Goal: Task Accomplishment & Management: Complete application form

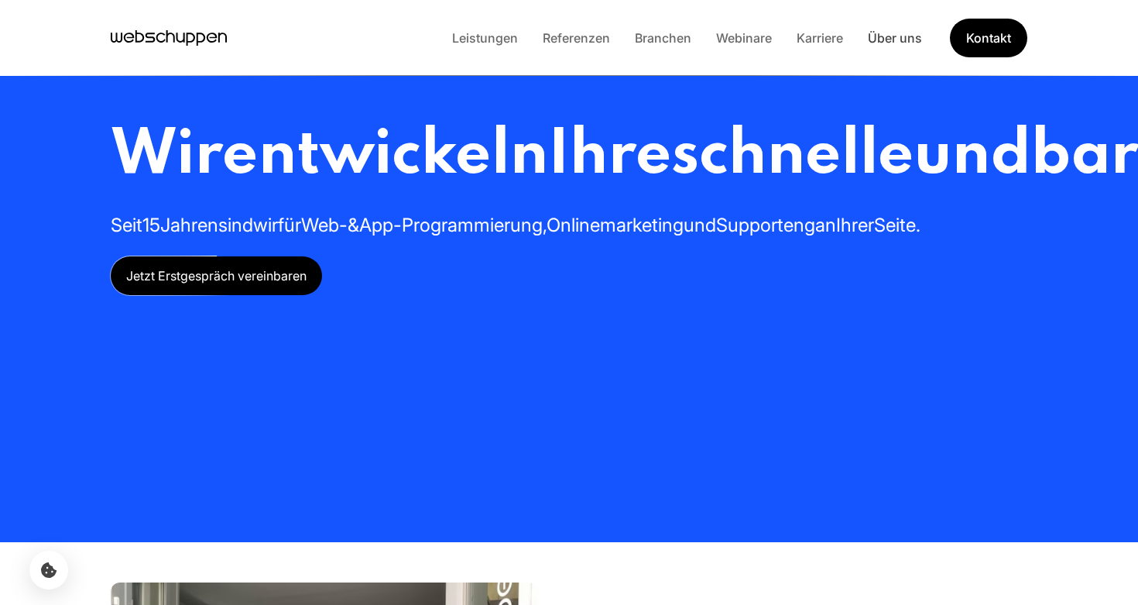
click at [895, 38] on link "Über uns" at bounding box center [895, 37] width 79 height 15
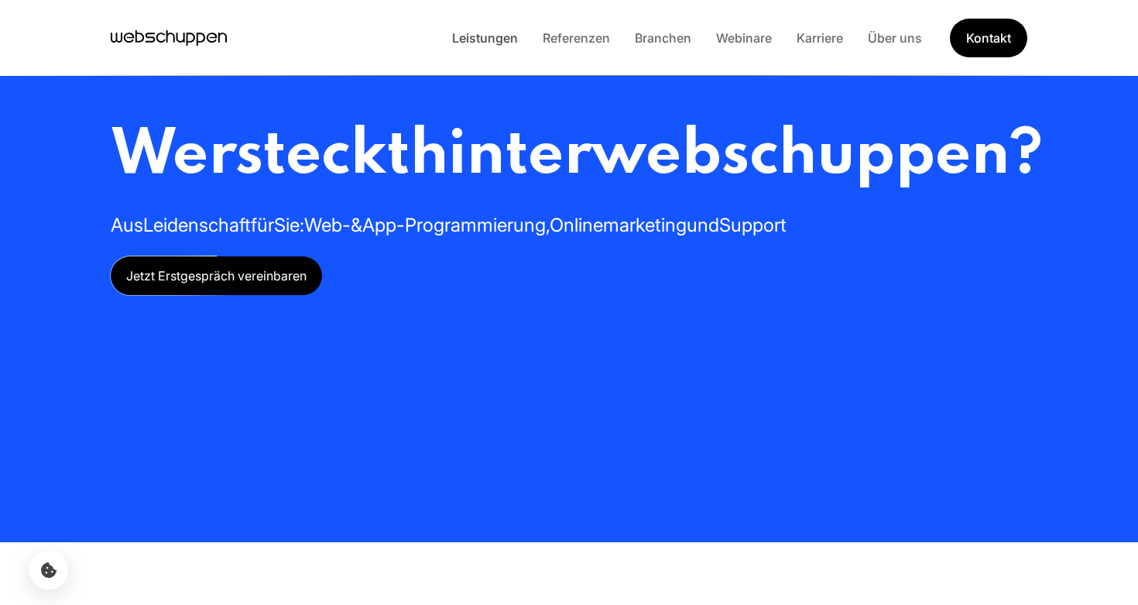
click at [476, 38] on link "Leistungen" at bounding box center [485, 37] width 91 height 15
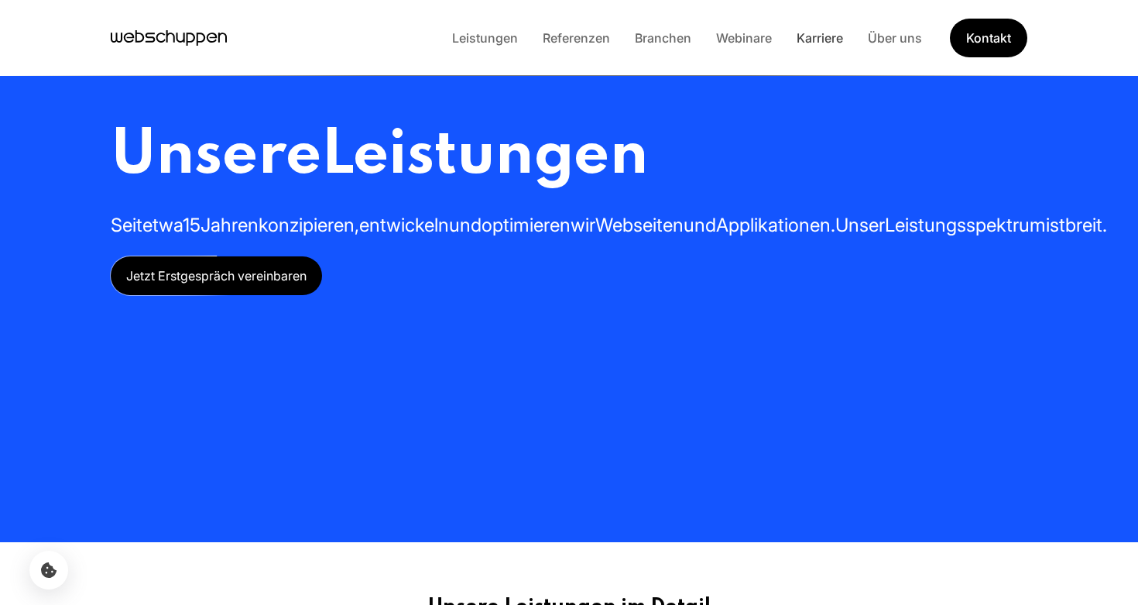
click at [825, 34] on link "Karriere" at bounding box center [819, 37] width 71 height 15
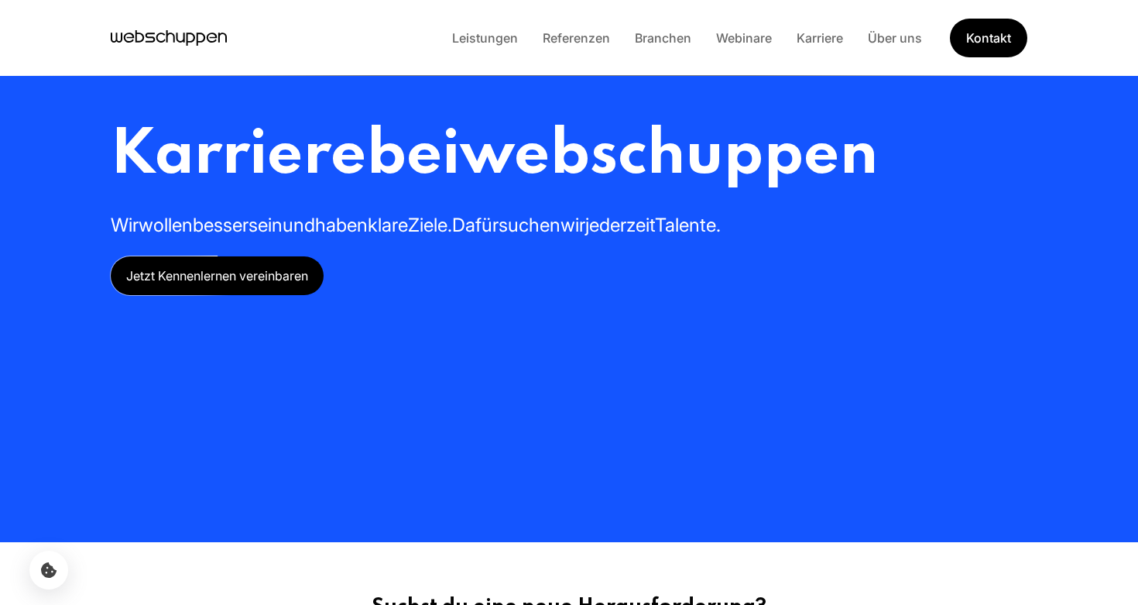
click at [259, 280] on span "Jetzt Kennenlernen vereinbaren" at bounding box center [217, 275] width 213 height 39
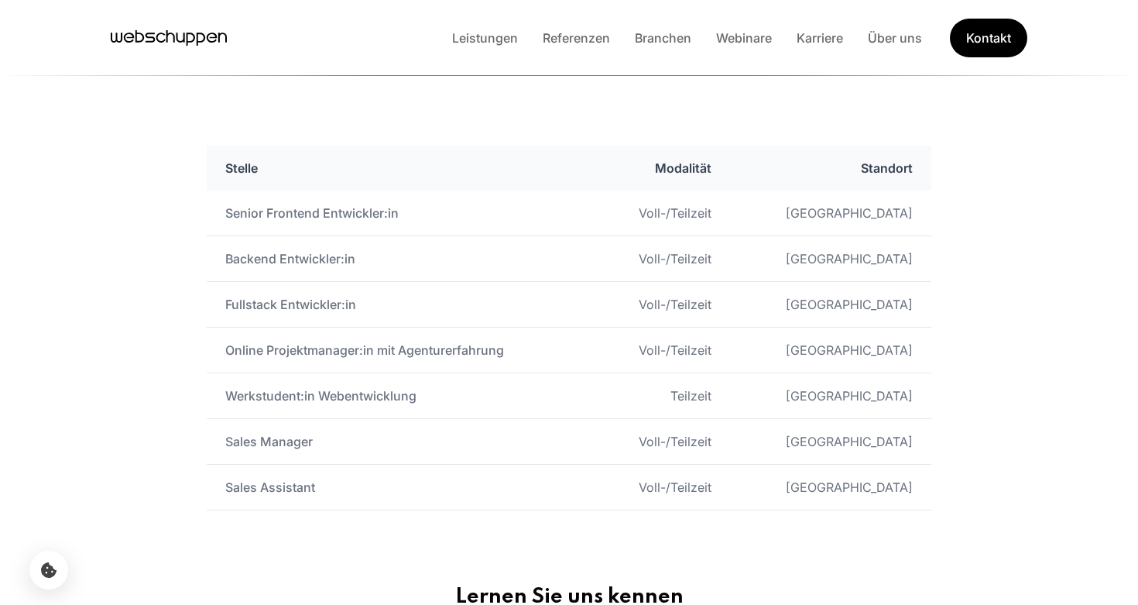
scroll to position [867, 0]
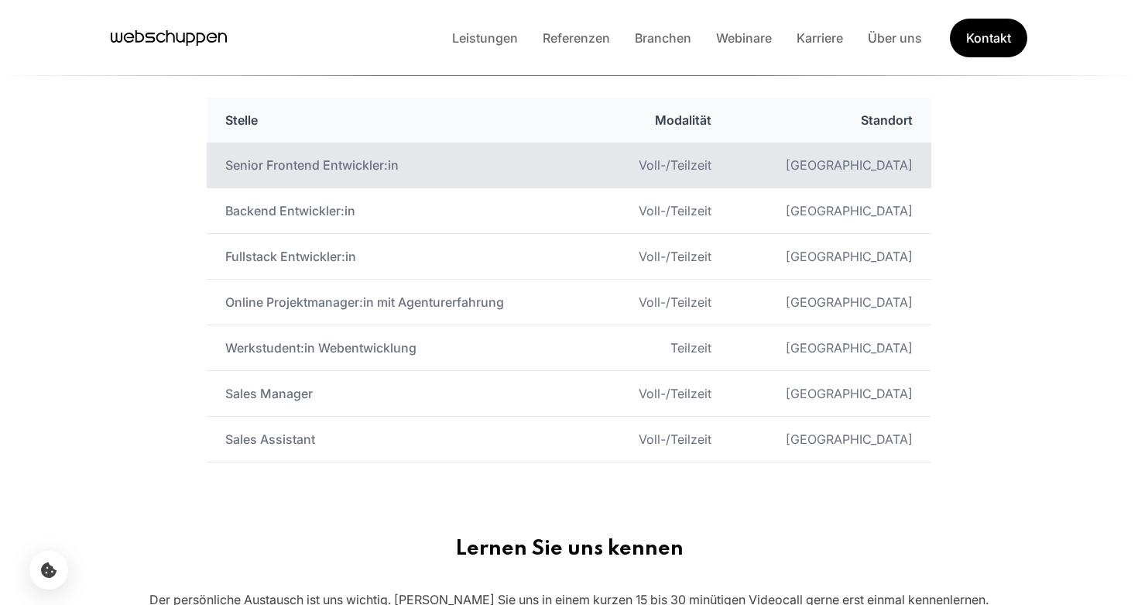
click at [297, 163] on td "Senior Frontend Entwickler:in" at bounding box center [401, 165] width 388 height 46
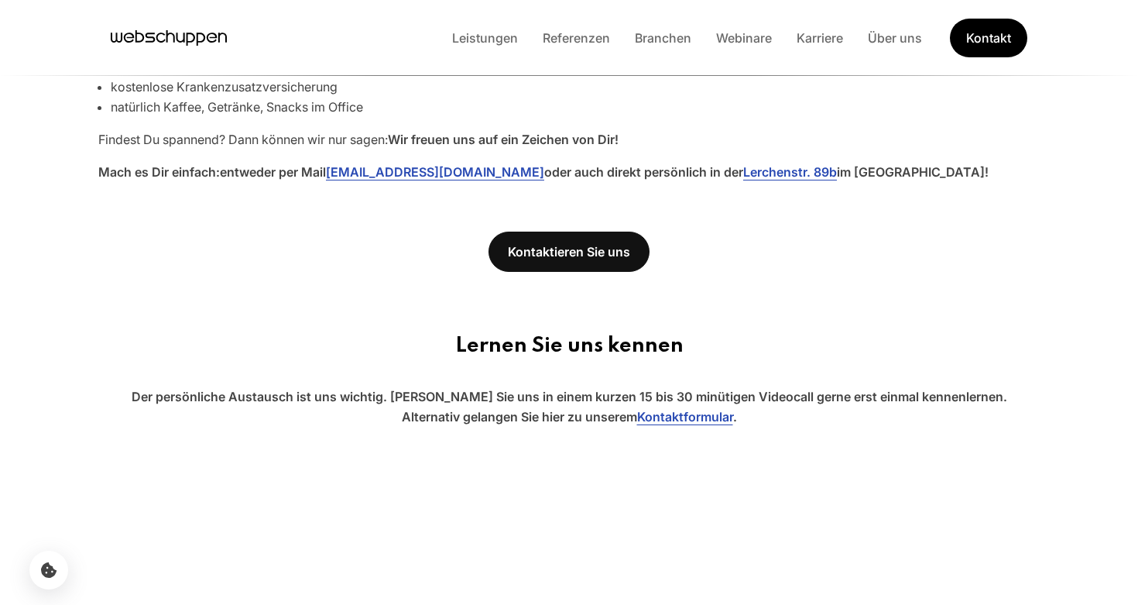
scroll to position [1293, 0]
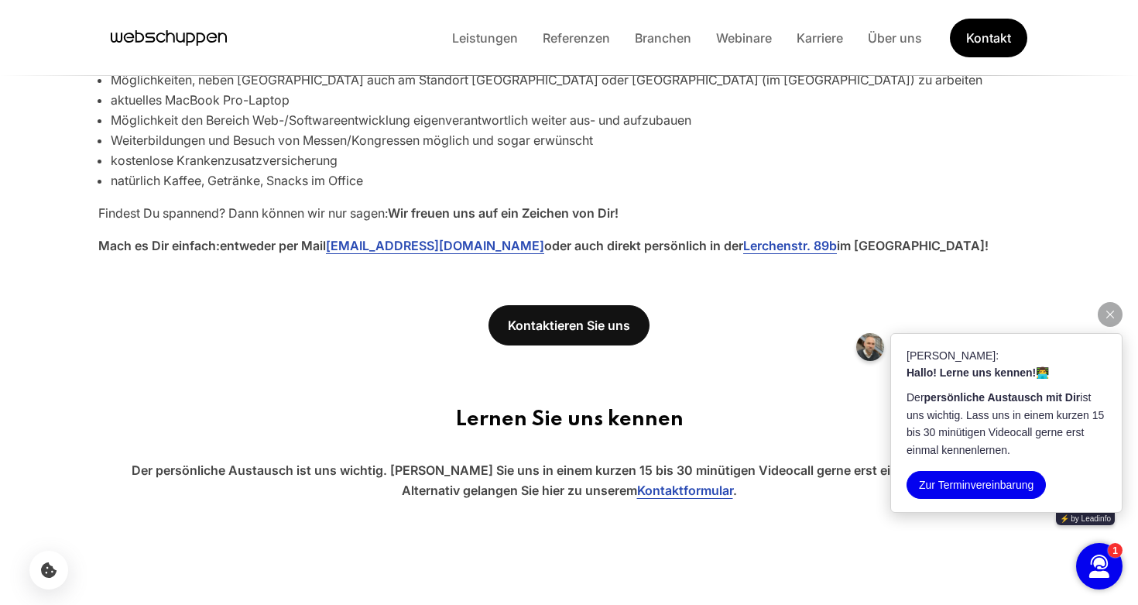
click at [1117, 317] on button "button" at bounding box center [1110, 314] width 25 height 25
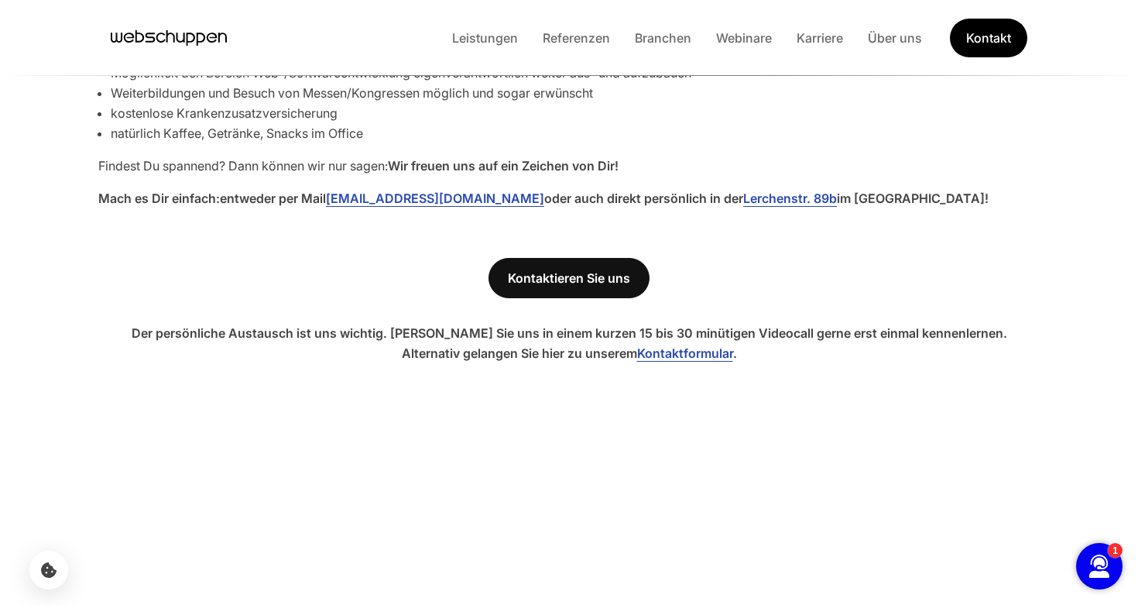
scroll to position [91, 0]
click at [707, 353] on link "Kontaktformular" at bounding box center [685, 352] width 96 height 15
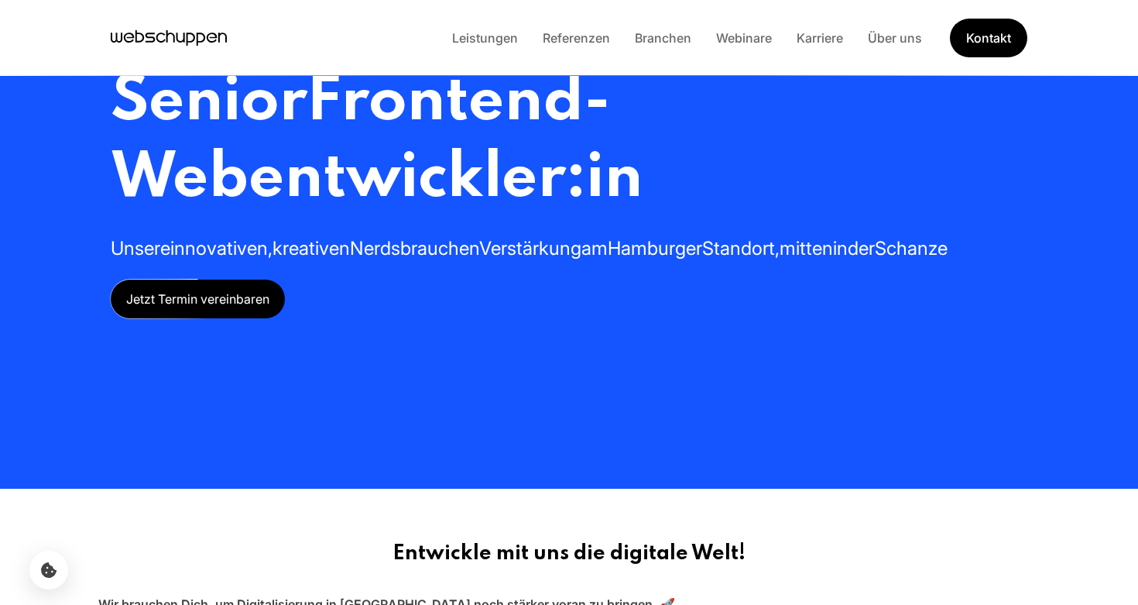
scroll to position [60, 0]
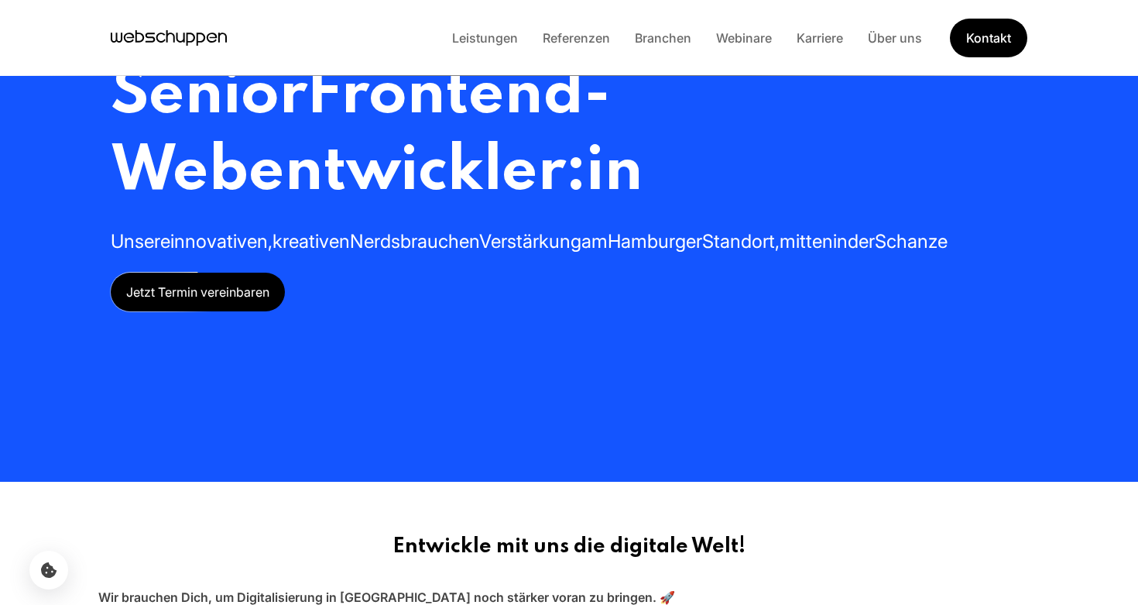
click at [201, 288] on span "Jetzt Termin vereinbaren" at bounding box center [198, 292] width 174 height 39
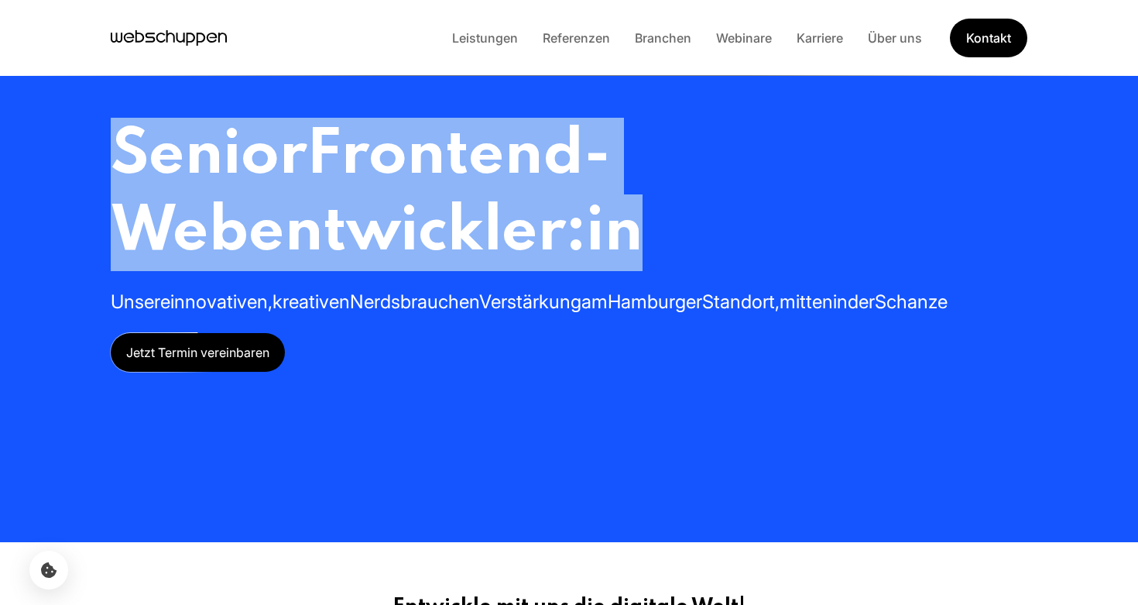
drag, startPoint x: 667, startPoint y: 233, endPoint x: 79, endPoint y: 146, distance: 594.2
click at [79, 146] on div "Senior Frontend-Webentwickler:in Unsere innovativen, kreativen Nerds brauchen V…" at bounding box center [569, 271] width 991 height 542
copy h1 "Senior Frontend-Webentwickler:in"
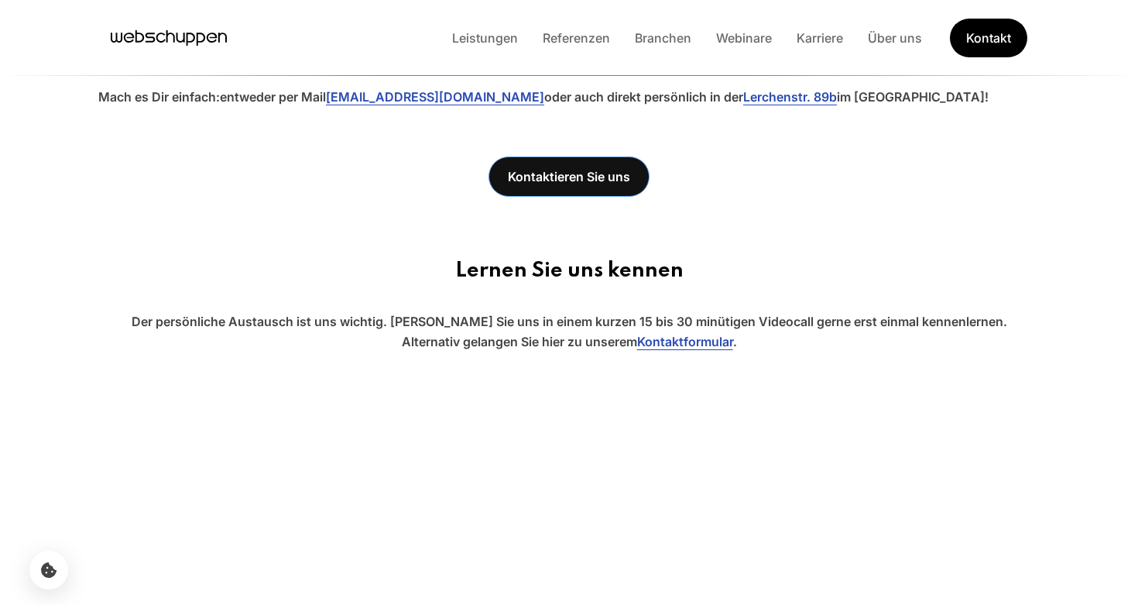
scroll to position [1363, 0]
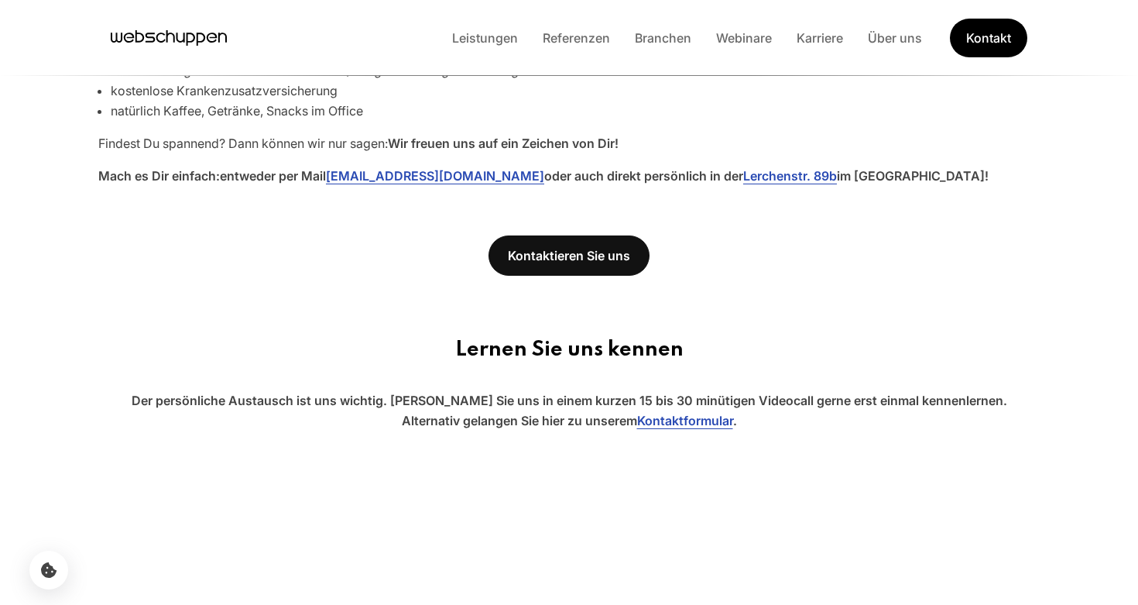
click at [482, 26] on div "Leistungen Referenzen Branchen Webinare Karriere Über uns Kontakt" at bounding box center [734, 38] width 588 height 39
click at [472, 39] on link "Leistungen" at bounding box center [485, 37] width 91 height 15
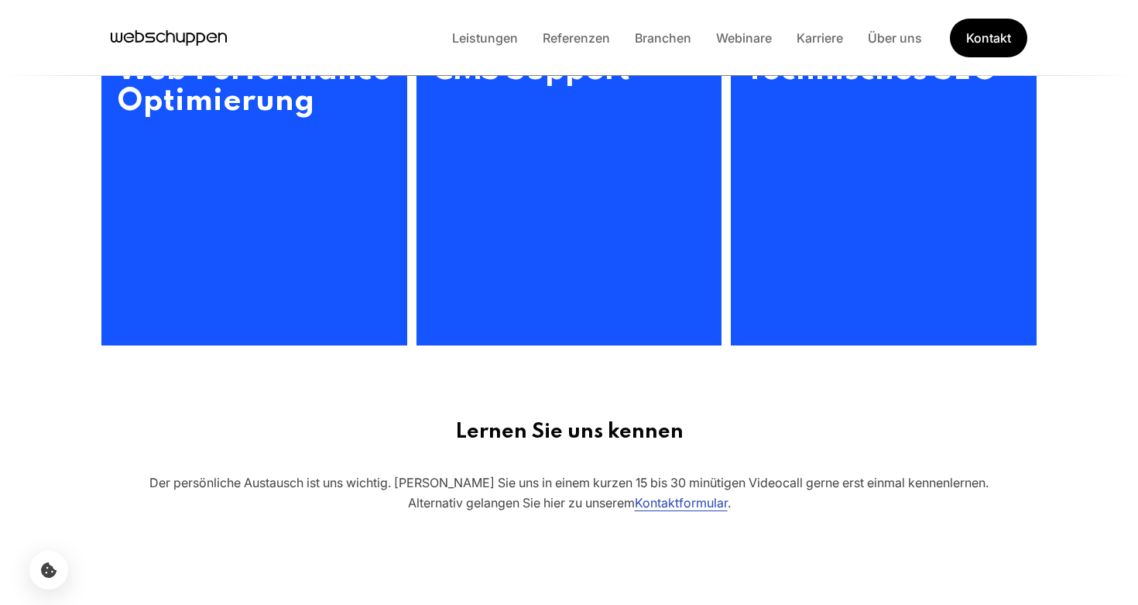
scroll to position [0, 0]
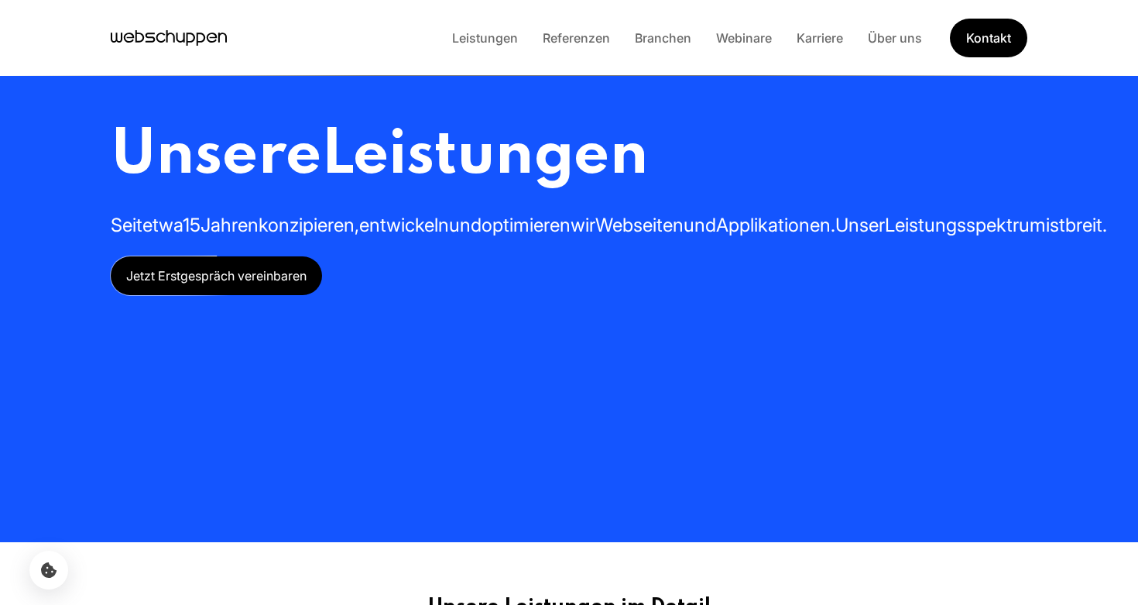
click at [181, 40] on icon "Hauptseite besuchen" at bounding box center [181, 38] width 9 height 10
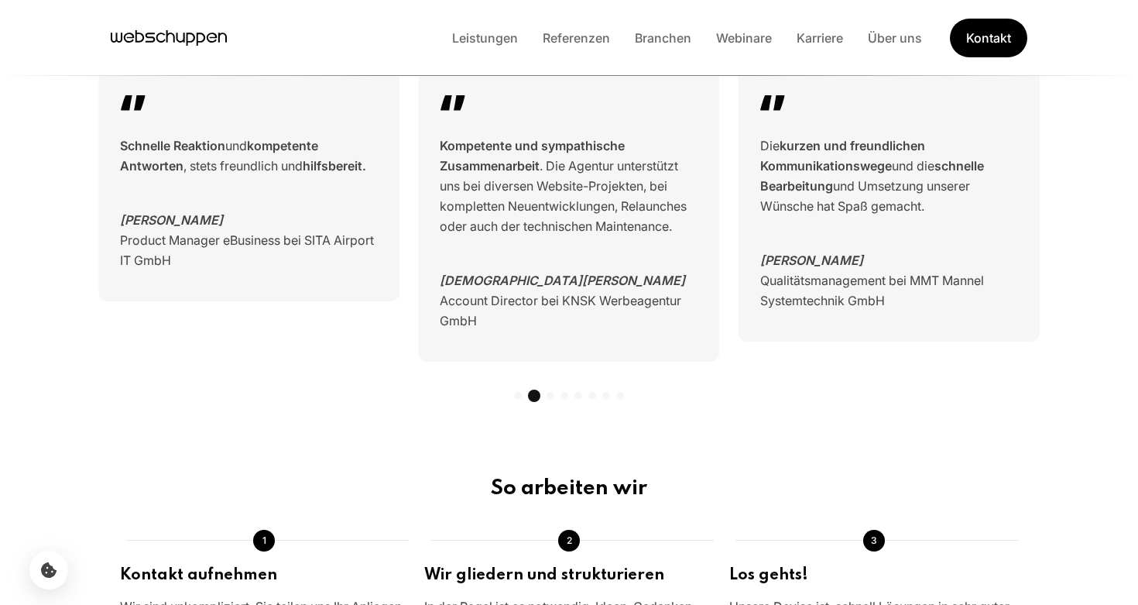
scroll to position [1559, 0]
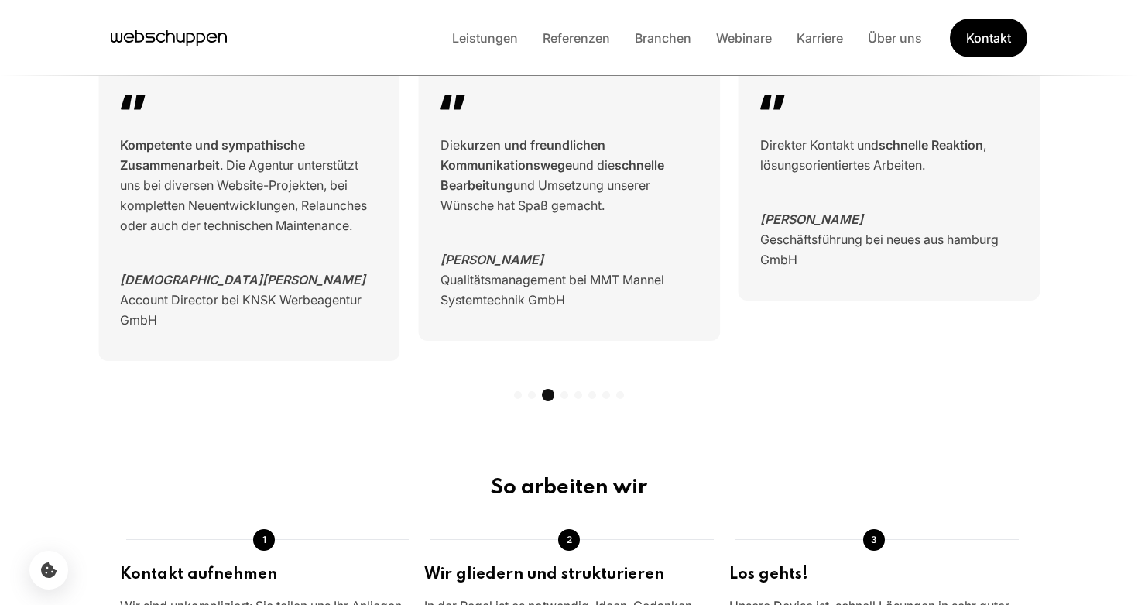
click at [825, 263] on p "Geschäftsführung bei neues aus hamburg GmbH" at bounding box center [889, 249] width 258 height 40
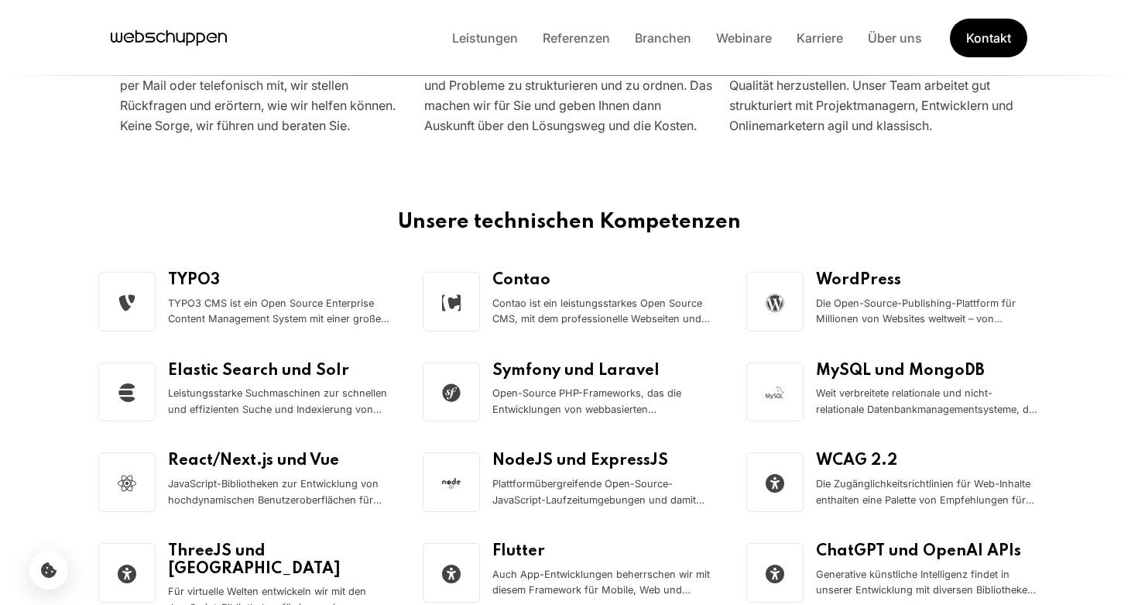
scroll to position [2185, 0]
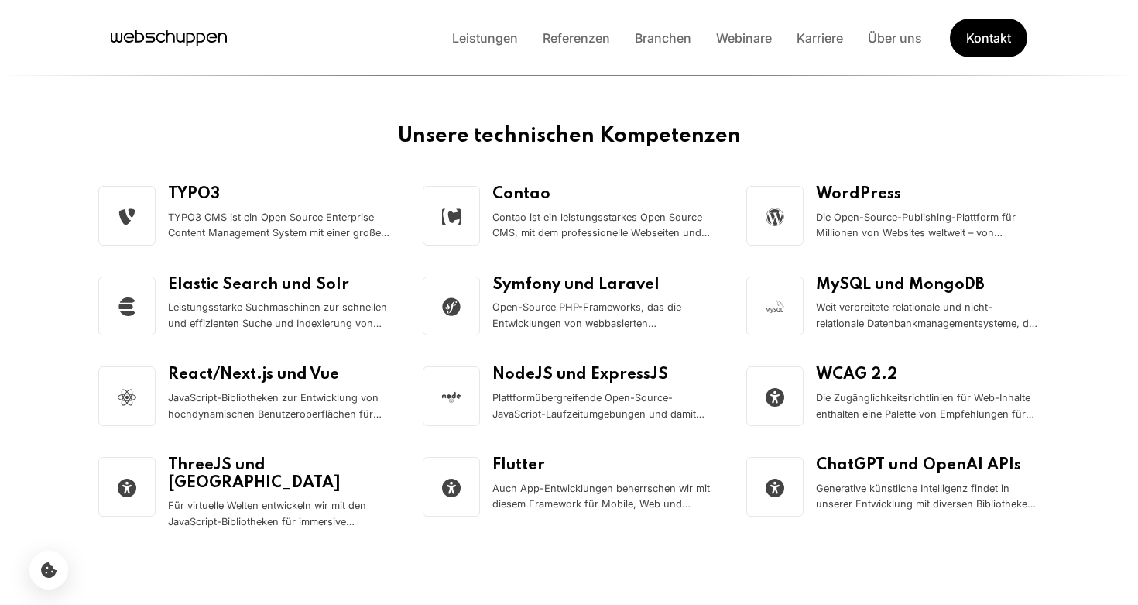
click at [283, 398] on small "JavaScript-Bibliotheken zur Entwicklung von hochdynamischen Benutzeroberflächen…" at bounding box center [280, 406] width 224 height 33
click at [280, 221] on small "TYPO3 CMS ist ein Open Source Enterprise Content Management System mit einer gr…" at bounding box center [280, 226] width 224 height 33
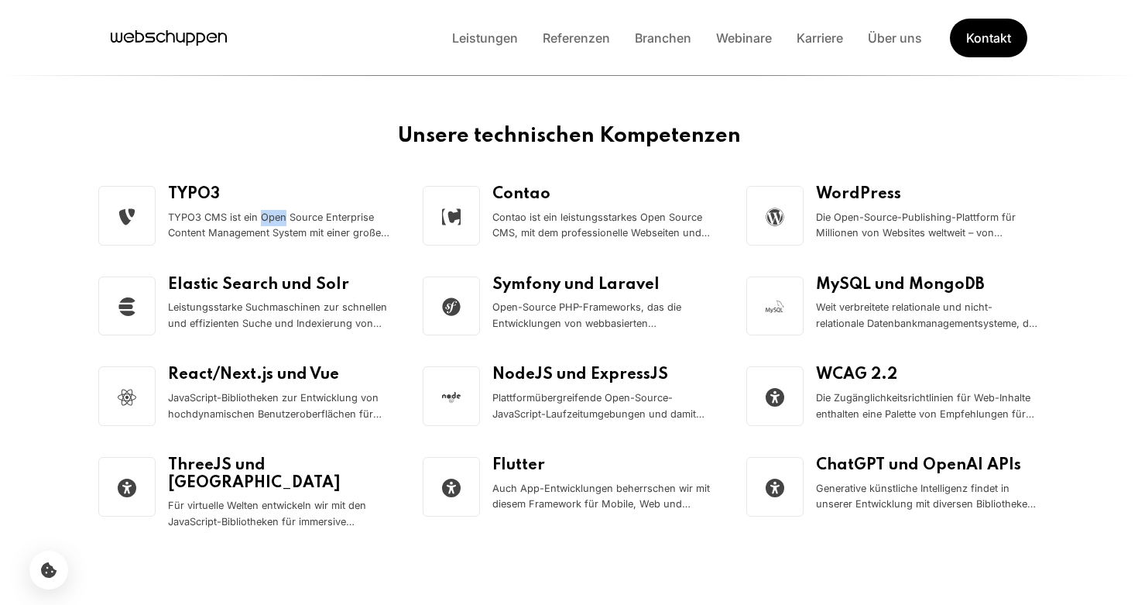
click at [280, 221] on small "TYPO3 CMS ist ein Open Source Enterprise Content Management System mit einer gr…" at bounding box center [280, 226] width 224 height 33
click at [328, 206] on div "TYPO3 TYPO3 CMS ist ein Open Source Enterprise Content Management System mit ei…" at bounding box center [280, 216] width 224 height 60
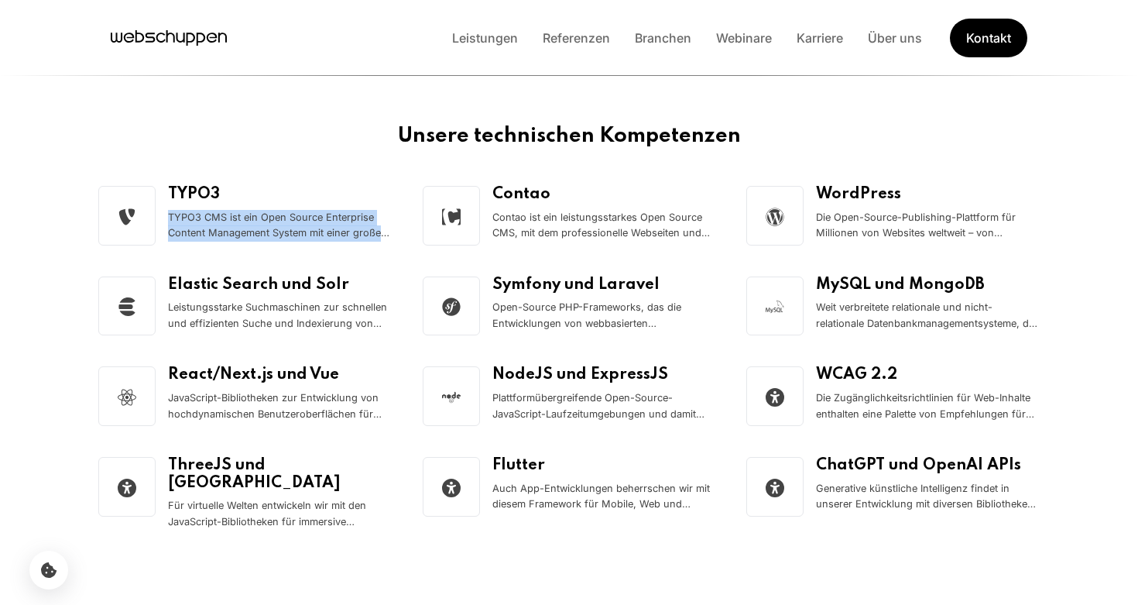
click at [328, 206] on div "TYPO3 TYPO3 CMS ist ein Open Source Enterprise Content Management System mit ei…" at bounding box center [280, 216] width 224 height 60
click at [266, 176] on div "Unsere technischen Kompetenzen" at bounding box center [569, 155] width 966 height 62
click at [255, 190] on h4 "TYPO3" at bounding box center [280, 195] width 224 height 18
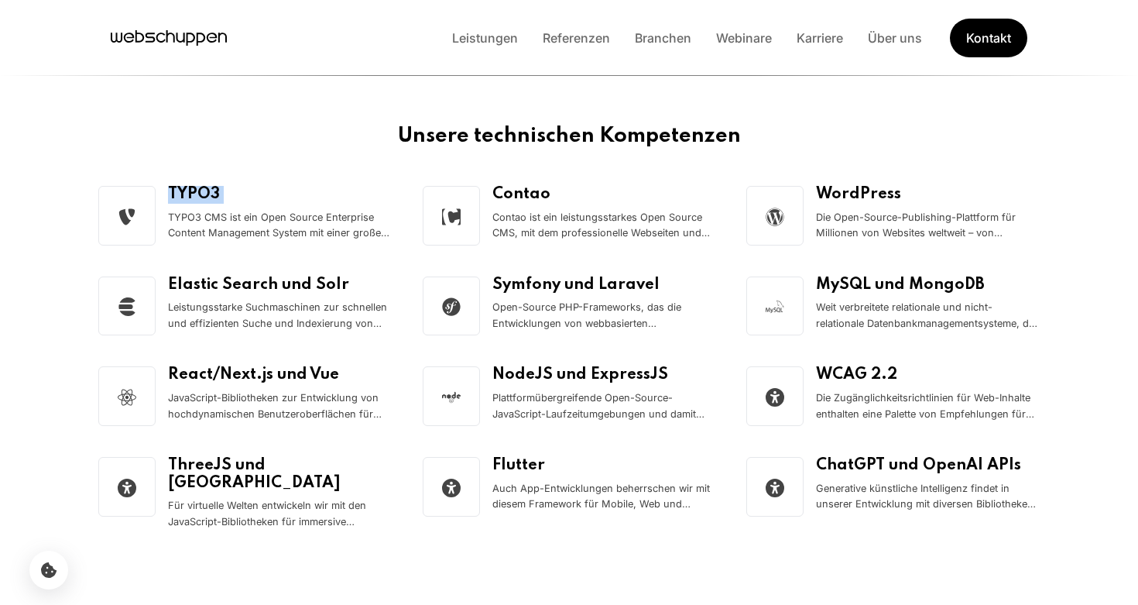
click at [255, 190] on h4 "TYPO3" at bounding box center [280, 195] width 224 height 18
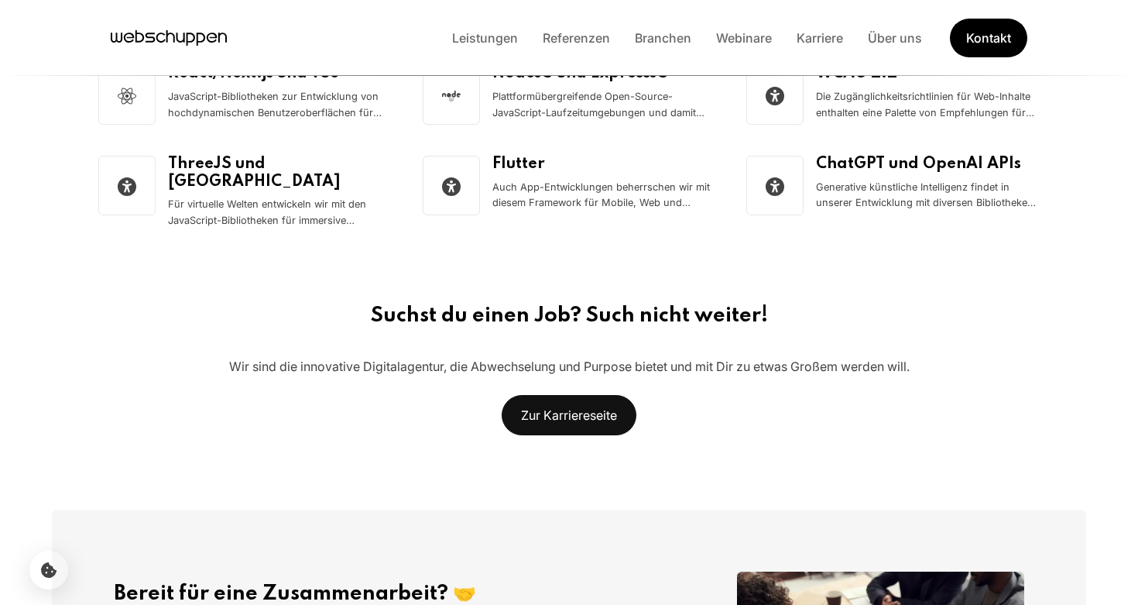
scroll to position [2496, 0]
